Goal: Transaction & Acquisition: Purchase product/service

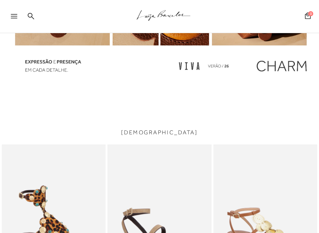
scroll to position [685, 0]
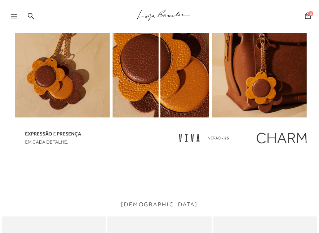
click at [20, 17] on div at bounding box center [17, 18] width 13 height 11
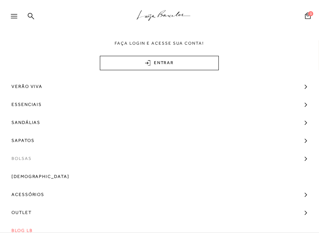
click at [47, 158] on link "Bolsas" at bounding box center [159, 159] width 319 height 18
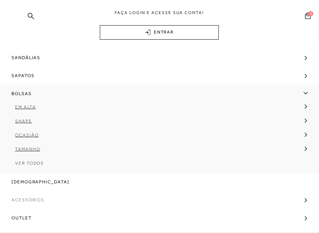
scroll to position [62, 0]
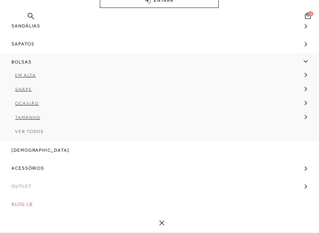
click at [35, 185] on link "Outlet" at bounding box center [159, 186] width 319 height 18
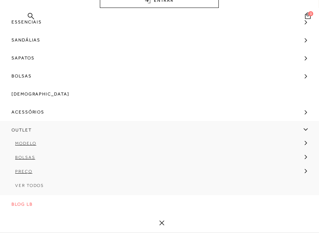
scroll to position [20, 0]
click at [20, 158] on span "Bolsas" at bounding box center [25, 157] width 20 height 5
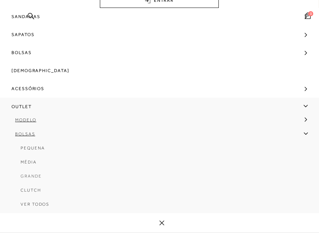
scroll to position [56, 0]
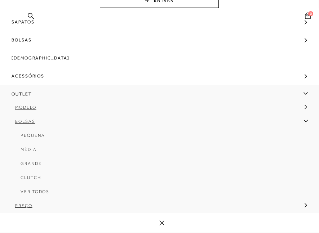
click at [31, 151] on span "Média" at bounding box center [29, 149] width 16 height 5
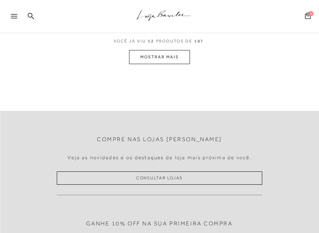
scroll to position [541, 0]
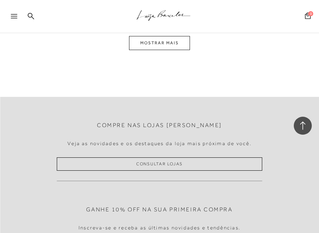
click at [147, 43] on button "MOSTRAR MAIS" at bounding box center [159, 43] width 61 height 14
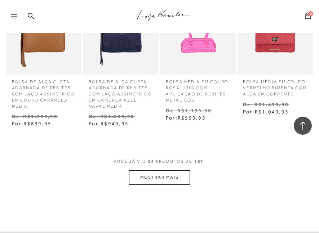
scroll to position [830, 0]
click at [150, 179] on button "MOSTRAR MAIS" at bounding box center [159, 177] width 61 height 14
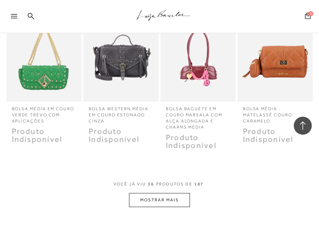
scroll to position [1226, 0]
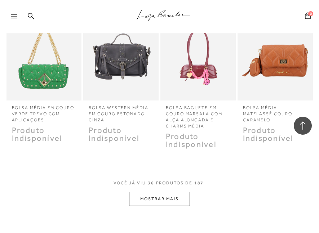
click at [156, 195] on button "MOSTRAR MAIS" at bounding box center [159, 199] width 61 height 14
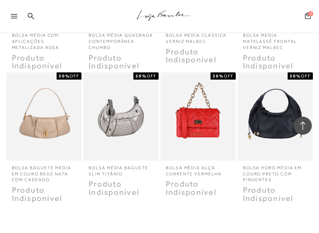
scroll to position [1587, 0]
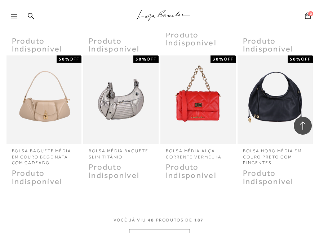
click at [119, 110] on img at bounding box center [121, 99] width 74 height 111
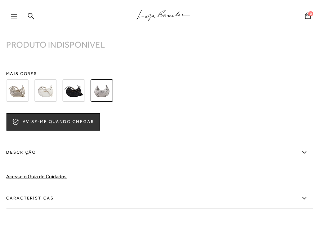
scroll to position [548, 0]
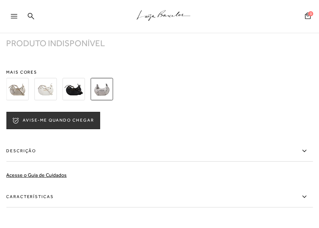
click at [75, 97] on img at bounding box center [73, 89] width 22 height 22
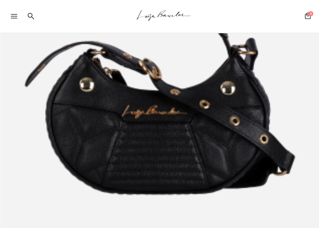
scroll to position [180, 0]
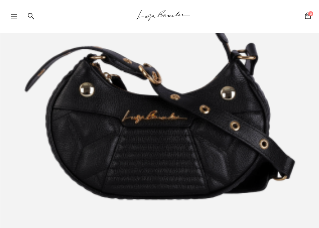
click at [173, 100] on img at bounding box center [159, 114] width 319 height 478
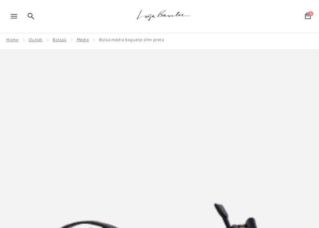
scroll to position [0, 0]
